Goal: Transaction & Acquisition: Purchase product/service

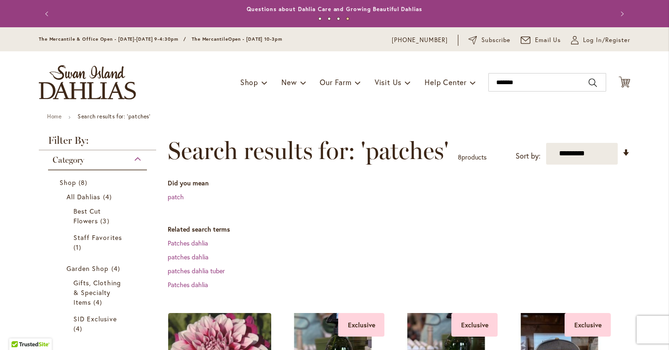
scroll to position [188, 0]
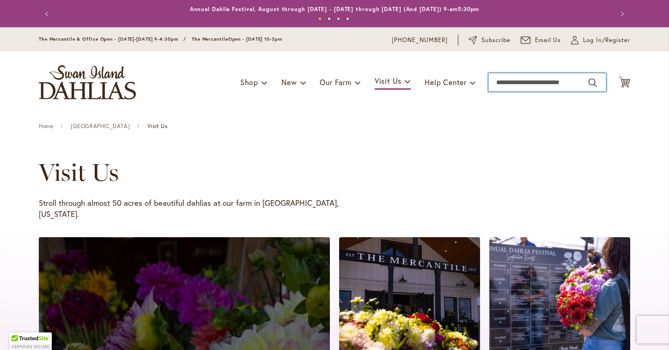
click at [507, 86] on input "Search" at bounding box center [548, 82] width 118 height 18
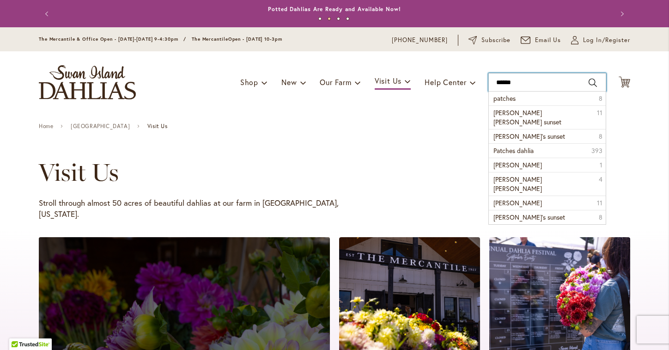
type input "*******"
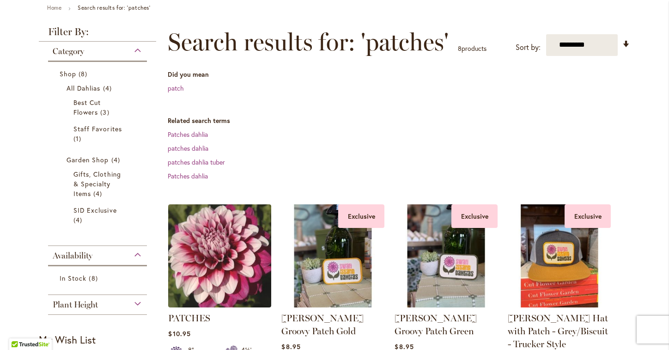
scroll to position [112, 0]
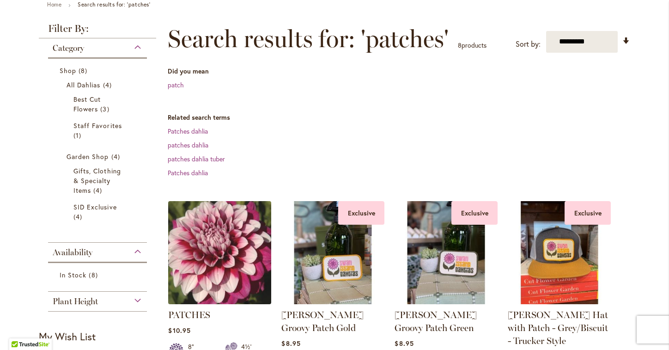
click at [252, 263] on img at bounding box center [220, 252] width 108 height 108
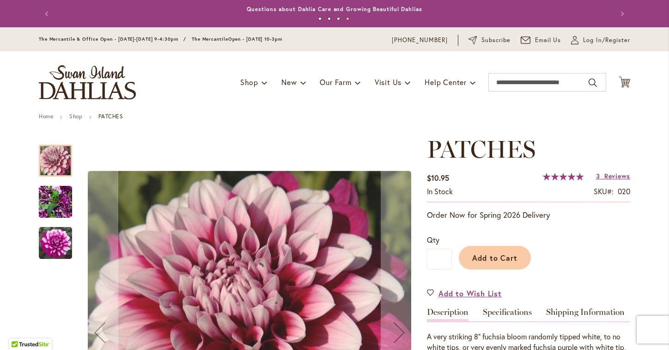
click at [55, 161] on div at bounding box center [55, 161] width 33 height 32
click at [58, 237] on img "Patches" at bounding box center [55, 242] width 33 height 33
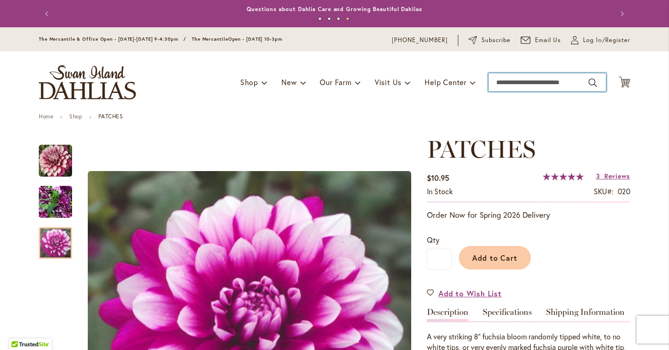
click at [508, 85] on input "Search" at bounding box center [548, 82] width 118 height 18
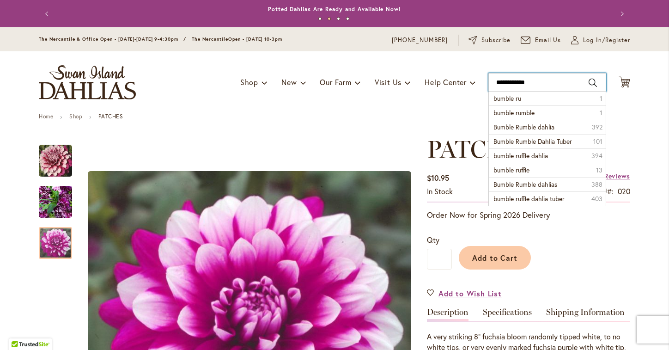
type input "**********"
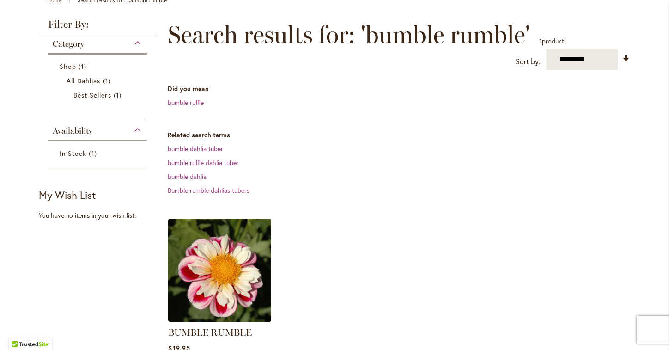
scroll to position [123, 0]
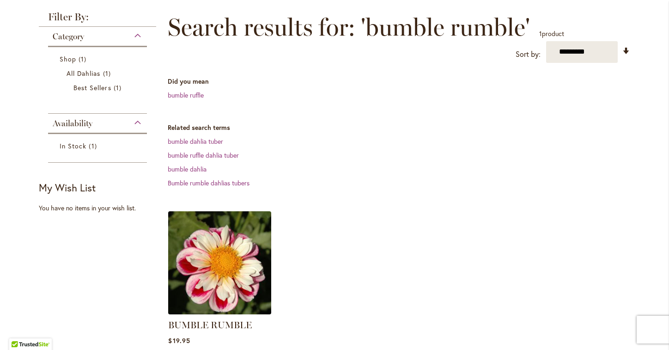
click at [243, 269] on img at bounding box center [220, 262] width 108 height 108
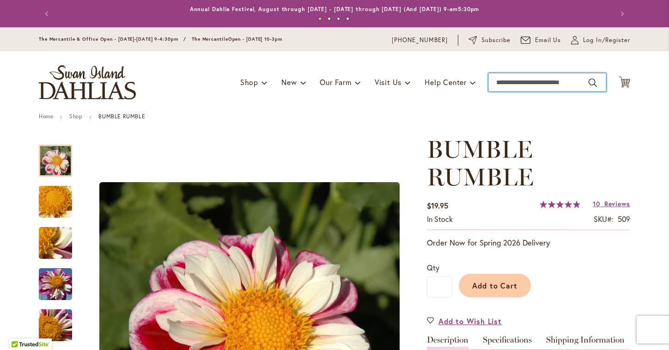
click at [513, 84] on input "Search" at bounding box center [548, 82] width 118 height 18
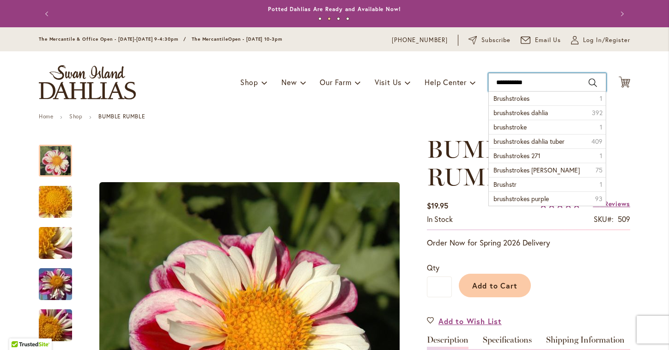
type input "**********"
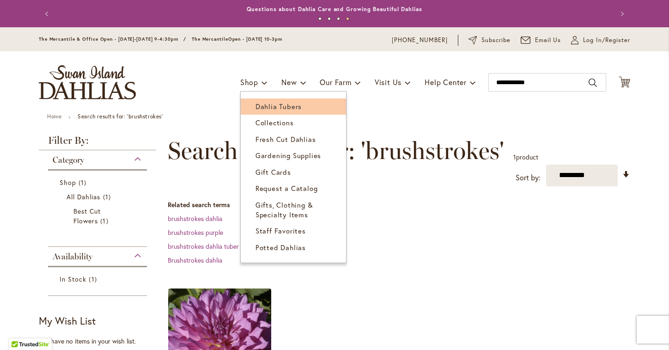
click at [264, 108] on span "Dahlia Tubers" at bounding box center [279, 106] width 46 height 9
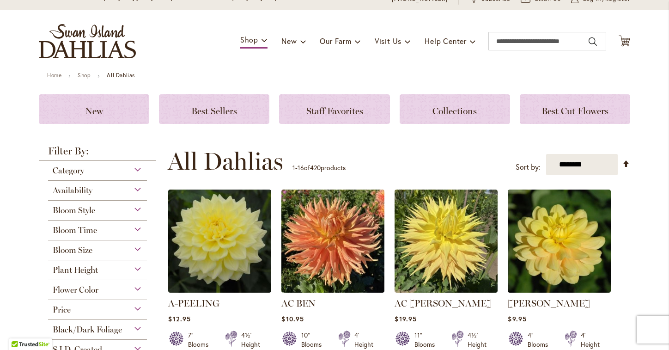
scroll to position [42, 0]
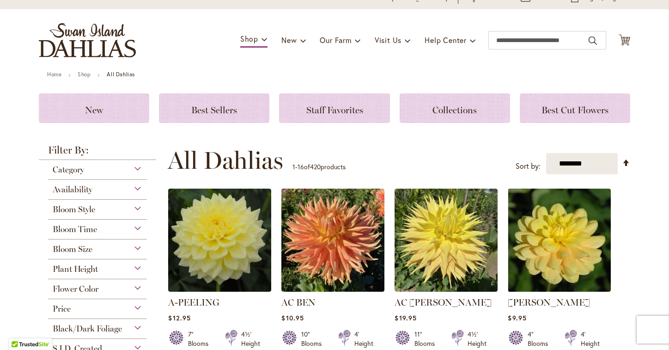
click at [136, 287] on div "Flower Color" at bounding box center [97, 286] width 99 height 15
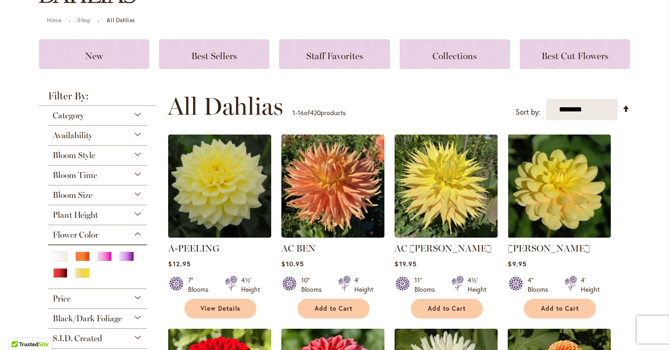
scroll to position [98, 0]
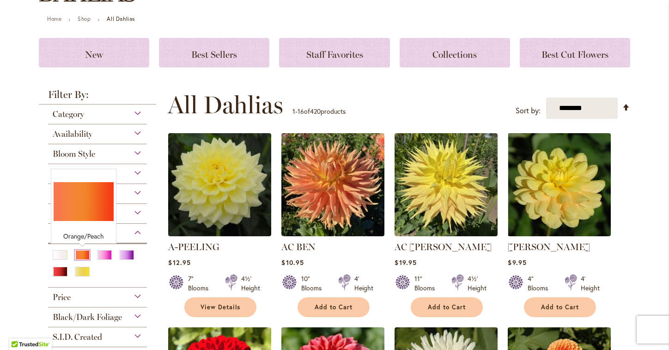
click at [80, 253] on div "Orange/Peach" at bounding box center [82, 255] width 15 height 10
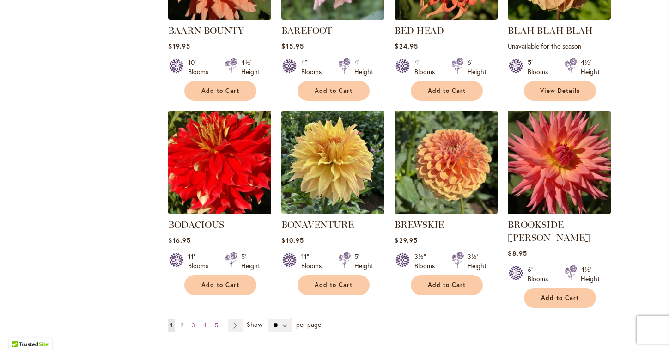
scroll to position [703, 0]
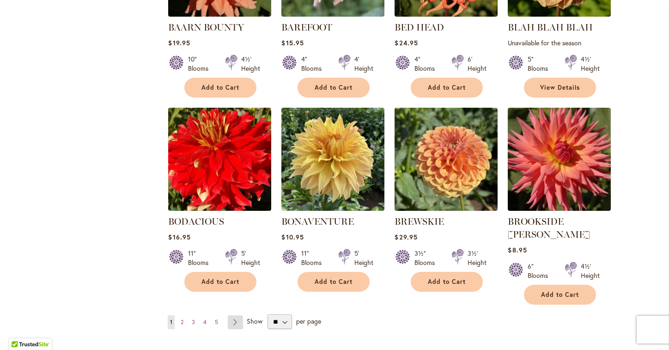
click at [235, 315] on link "Page Next" at bounding box center [235, 322] width 15 height 14
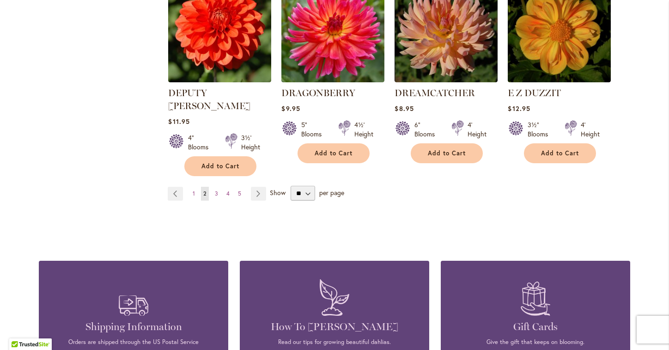
scroll to position [845, 0]
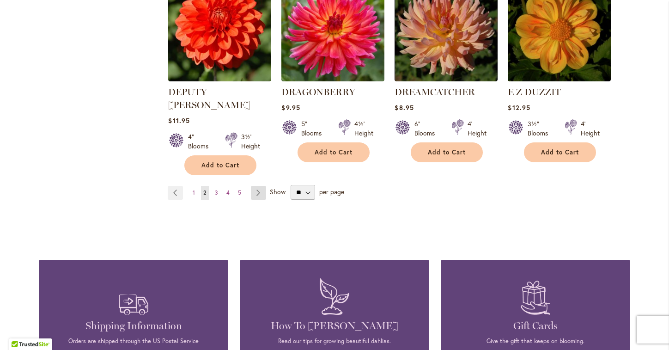
click at [257, 186] on link "Page Next" at bounding box center [258, 193] width 15 height 14
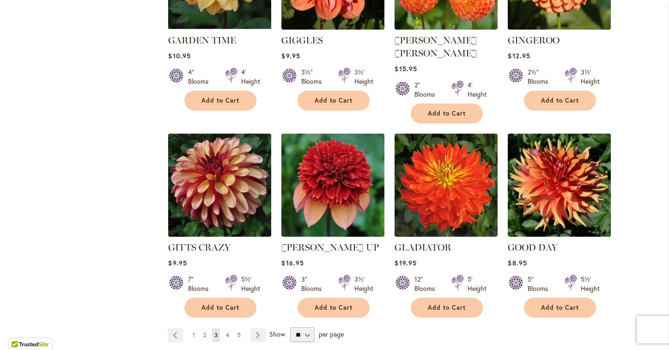
scroll to position [694, 0]
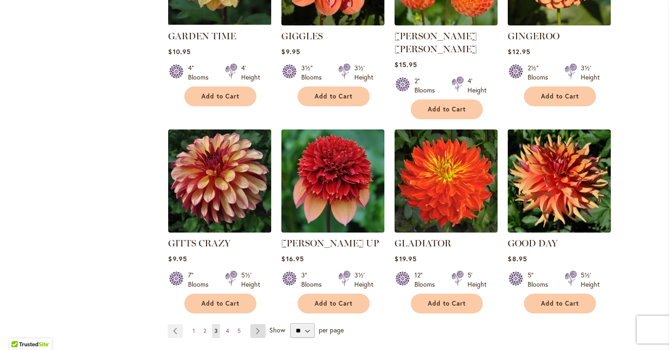
click at [256, 324] on link "Page Next" at bounding box center [257, 331] width 15 height 14
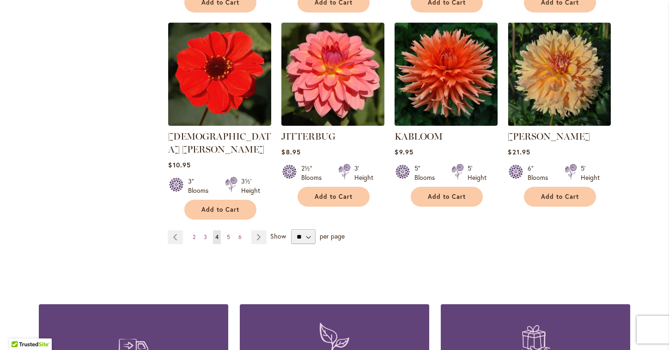
scroll to position [789, 0]
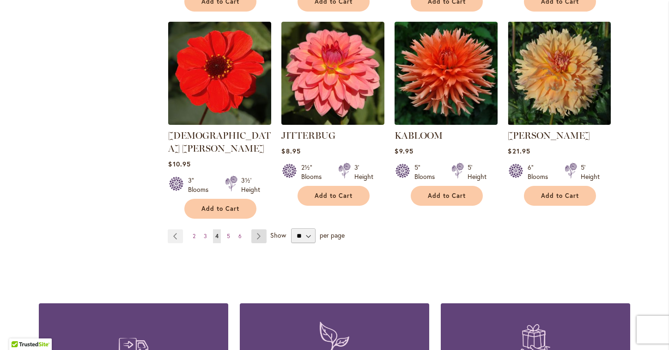
click at [255, 229] on link "Page Next" at bounding box center [258, 236] width 15 height 14
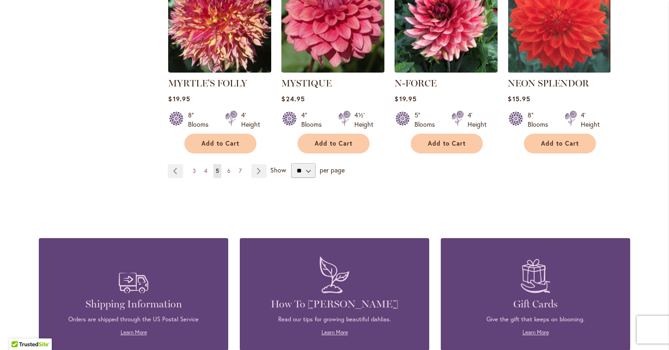
scroll to position [861, 0]
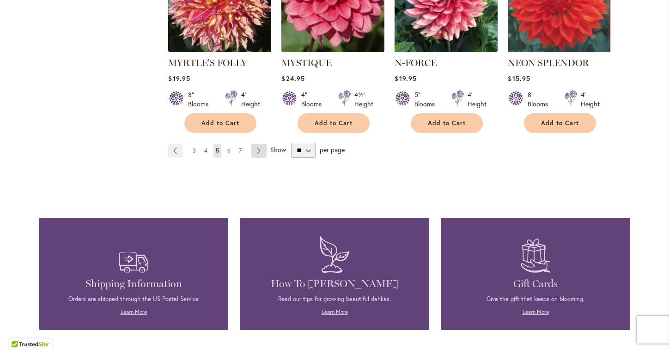
click at [265, 144] on link "Page Next" at bounding box center [258, 151] width 15 height 14
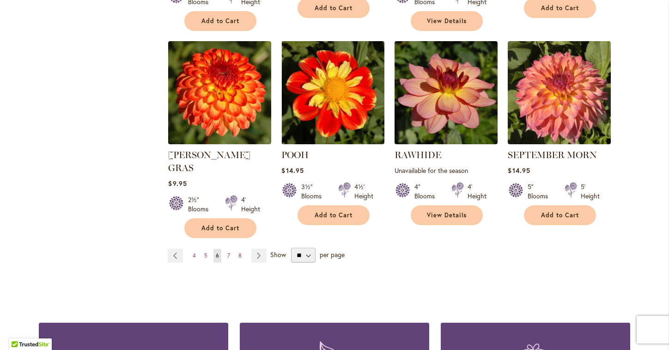
scroll to position [770, 0]
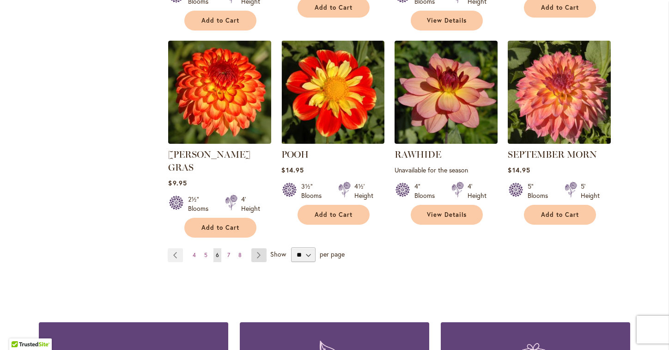
click at [256, 248] on link "Page Next" at bounding box center [258, 255] width 15 height 14
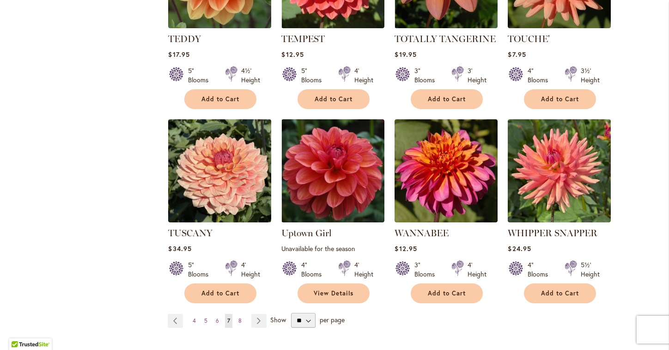
scroll to position [709, 0]
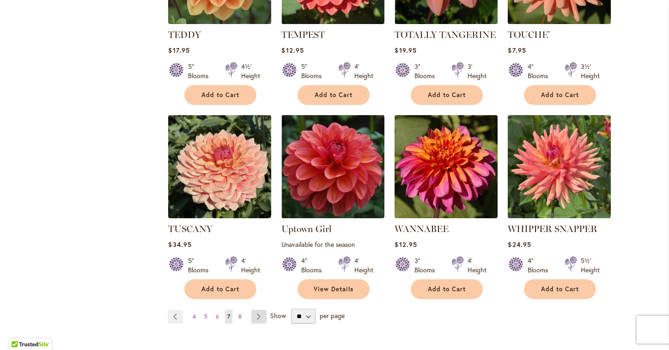
click at [253, 310] on link "Page Next" at bounding box center [258, 317] width 15 height 14
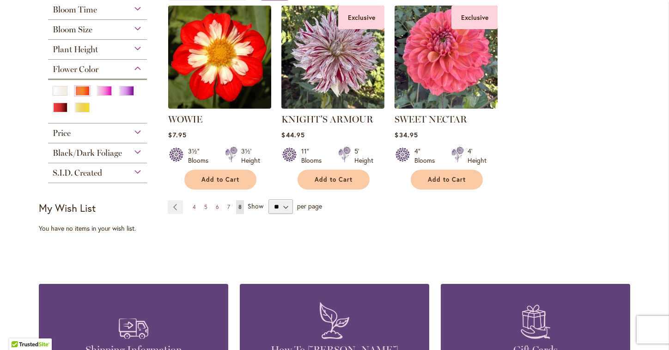
scroll to position [185, 0]
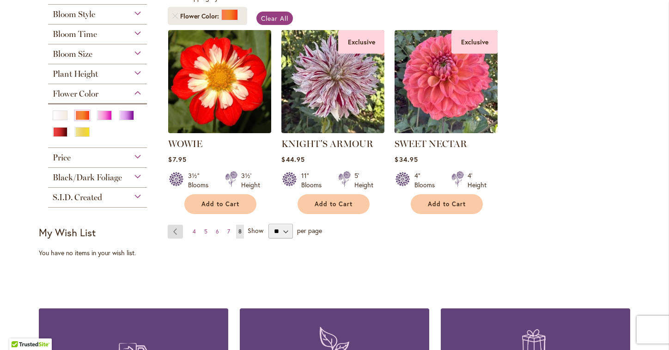
click at [175, 234] on link "Page Previous" at bounding box center [175, 232] width 15 height 14
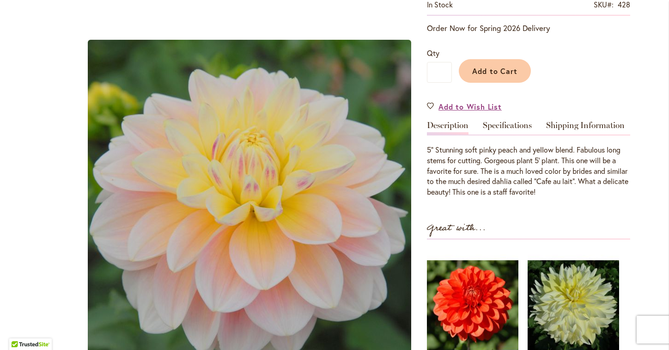
scroll to position [186, 0]
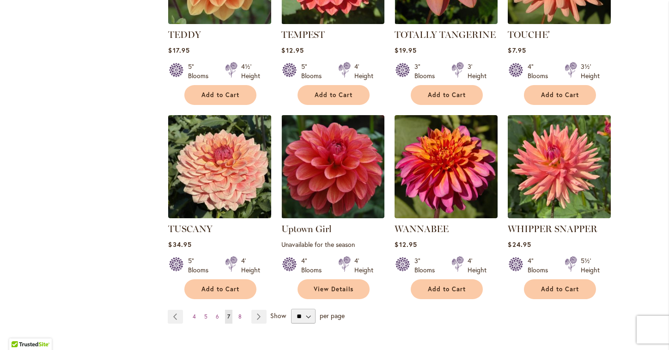
scroll to position [709, 0]
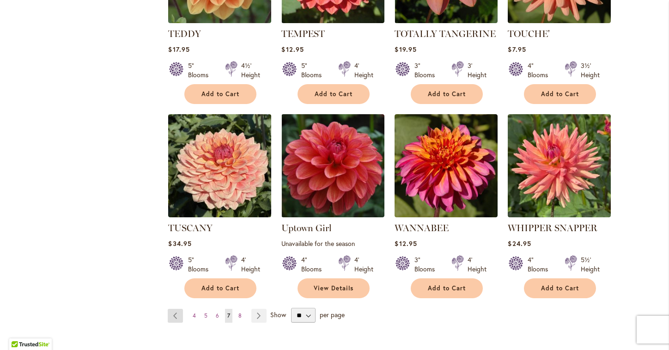
click at [178, 309] on link "Page Previous" at bounding box center [175, 316] width 15 height 14
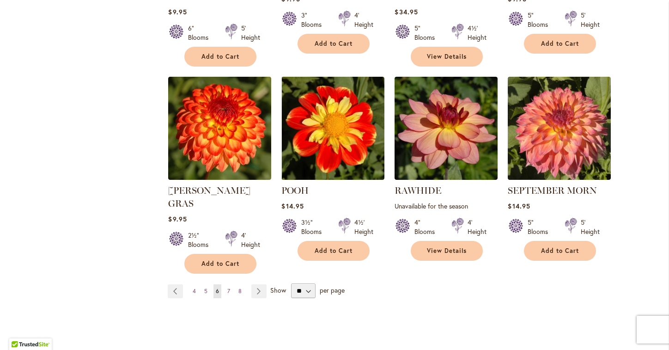
scroll to position [740, 0]
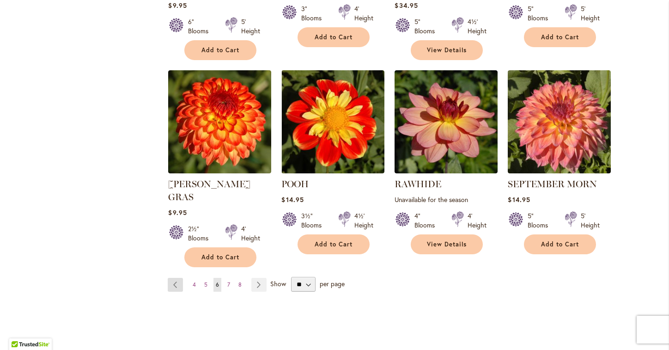
click at [173, 278] on link "Page Previous" at bounding box center [175, 285] width 15 height 14
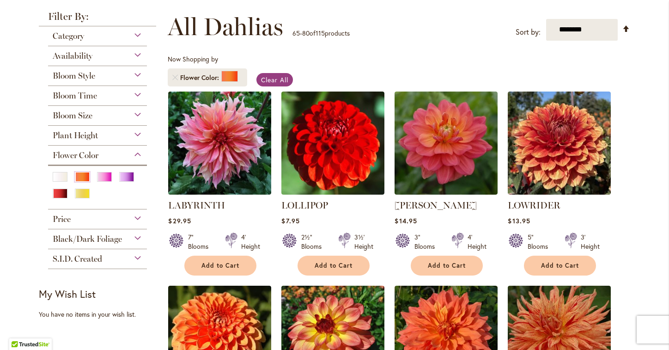
scroll to position [123, 0]
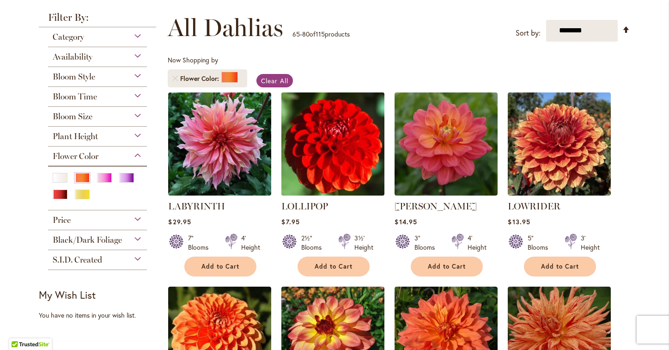
click at [349, 97] on img at bounding box center [333, 144] width 108 height 108
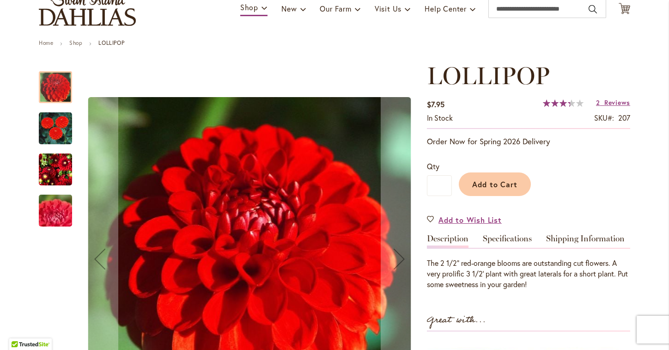
scroll to position [64, 0]
